Goal: Entertainment & Leisure: Consume media (video, audio)

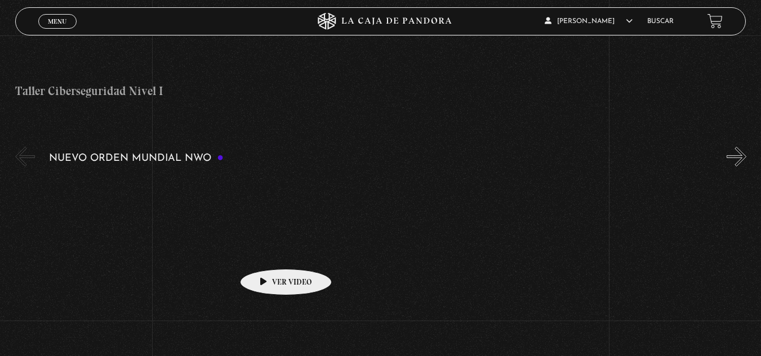
scroll to position [732, 0]
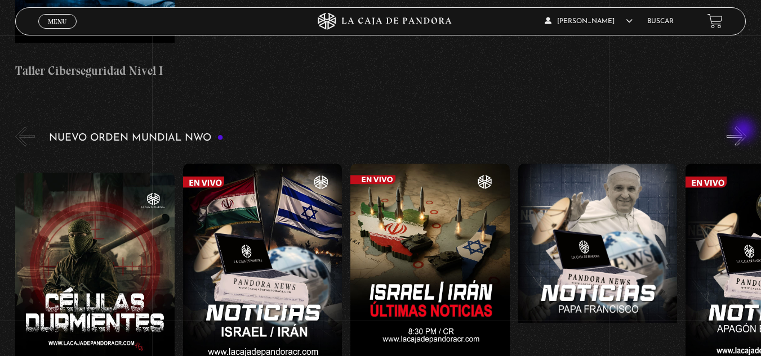
click at [744, 131] on button "»" at bounding box center [736, 137] width 20 height 20
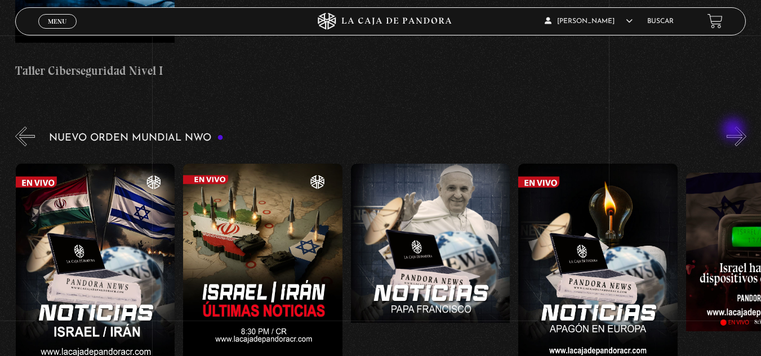
scroll to position [0, 168]
click at [734, 131] on button "»" at bounding box center [736, 137] width 20 height 20
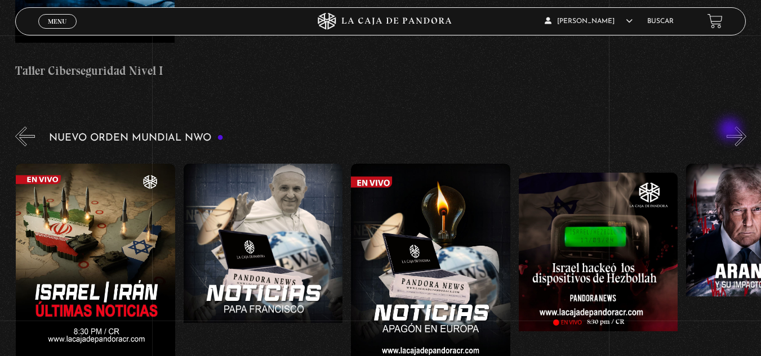
click at [731, 131] on div "Nuevo Orden Mundial NWO 2023" at bounding box center [387, 270] width 745 height 292
click at [731, 133] on div "Nuevo Orden Mundial NWO 2023" at bounding box center [387, 270] width 745 height 292
click at [738, 133] on button "»" at bounding box center [736, 137] width 20 height 20
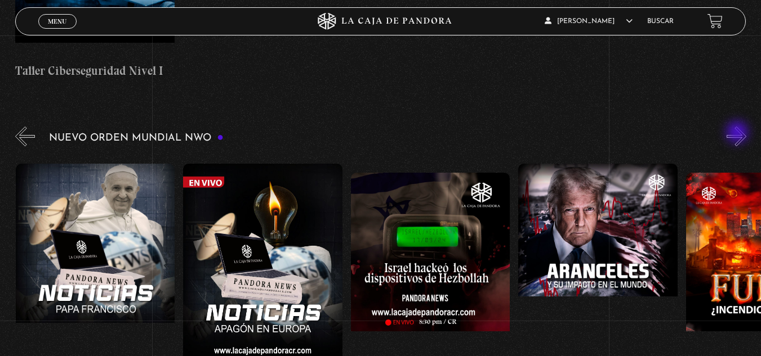
click at [738, 133] on button "»" at bounding box center [736, 137] width 20 height 20
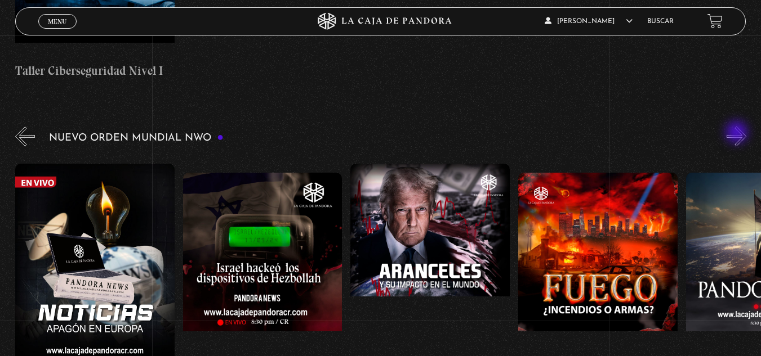
click at [737, 133] on button "»" at bounding box center [736, 137] width 20 height 20
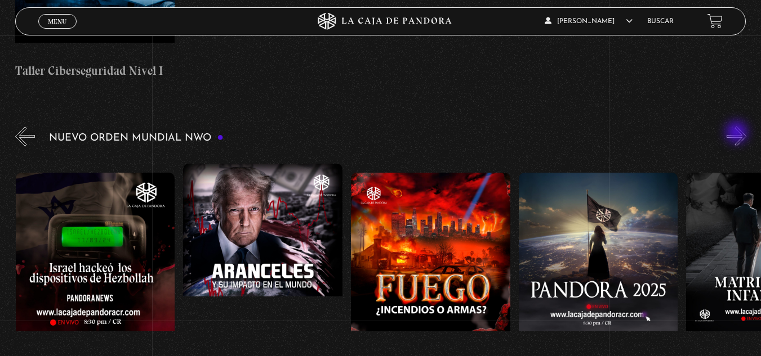
click at [737, 133] on button "»" at bounding box center [736, 137] width 20 height 20
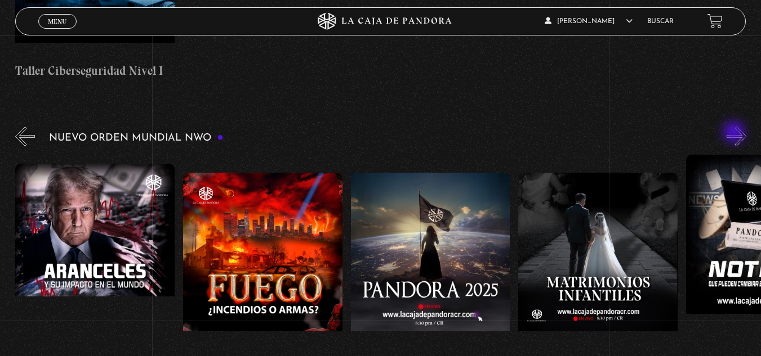
click at [735, 133] on button "»" at bounding box center [736, 137] width 20 height 20
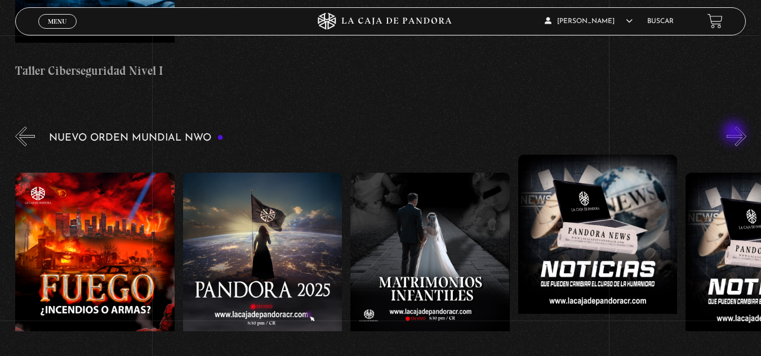
click at [735, 133] on button "»" at bounding box center [736, 137] width 20 height 20
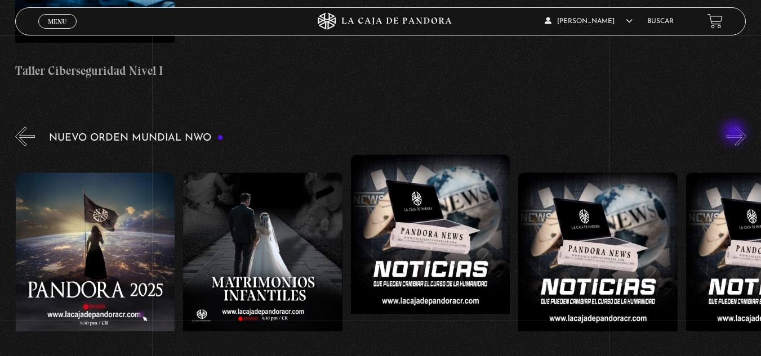
click at [735, 133] on button "»" at bounding box center [736, 137] width 20 height 20
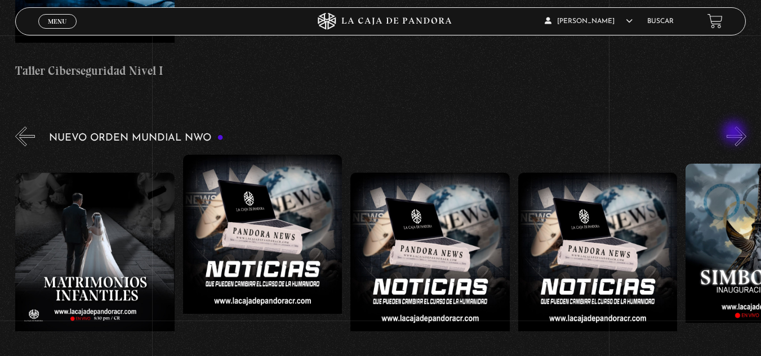
click at [735, 133] on button "»" at bounding box center [736, 137] width 20 height 20
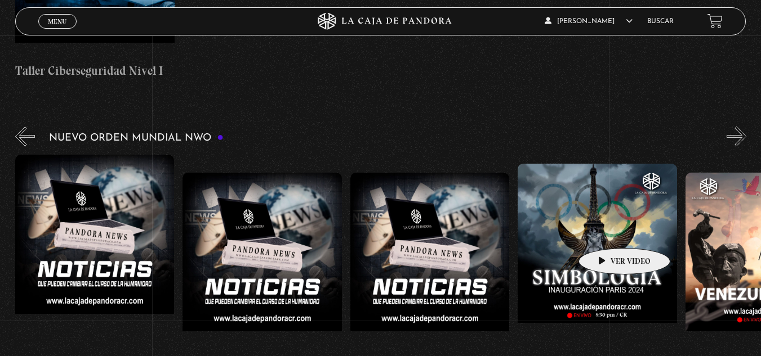
scroll to position [0, 1681]
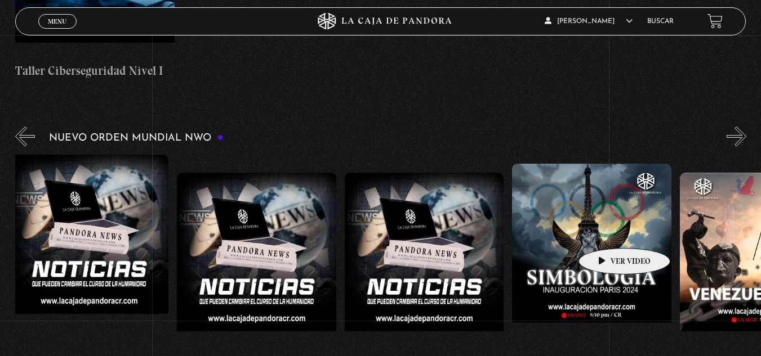
click at [605, 231] on figure at bounding box center [591, 265] width 159 height 203
click at [598, 226] on figure at bounding box center [591, 265] width 159 height 203
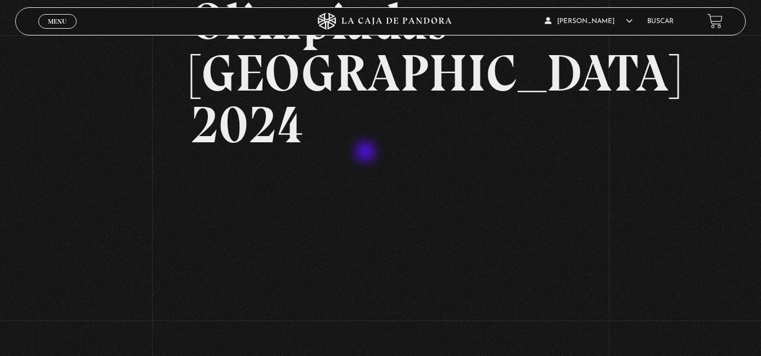
scroll to position [169, 0]
